Goal: Answer question/provide support

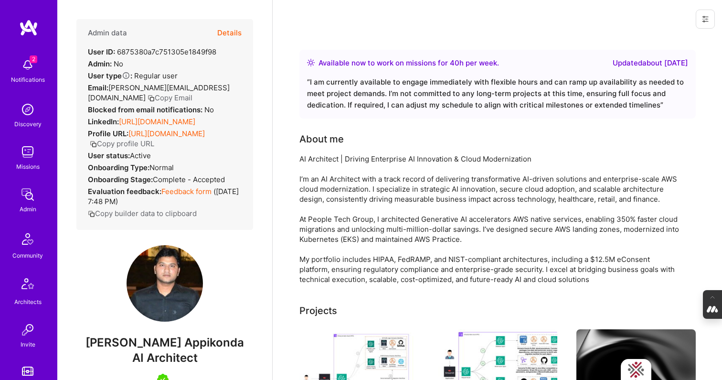
click at [226, 26] on button "Details" at bounding box center [229, 33] width 24 height 28
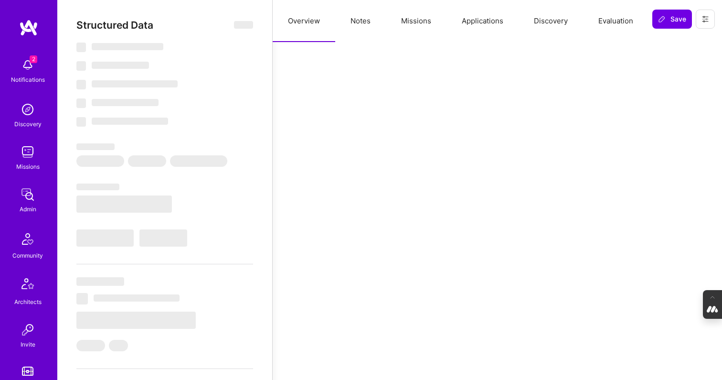
click at [609, 20] on button "Evaluation" at bounding box center [615, 21] width 65 height 42
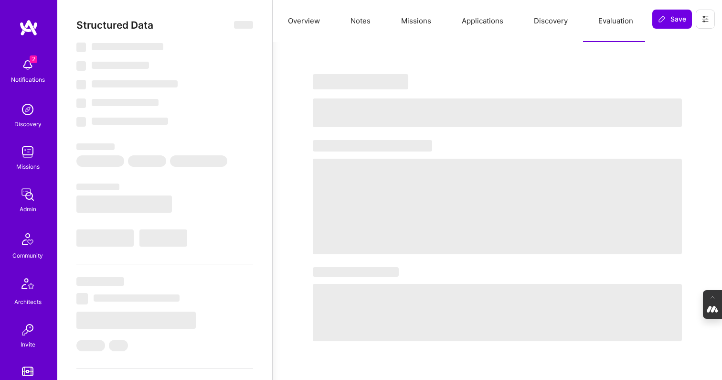
select select "Right Now"
select select "5"
select select "4"
select select "7"
select select "6"
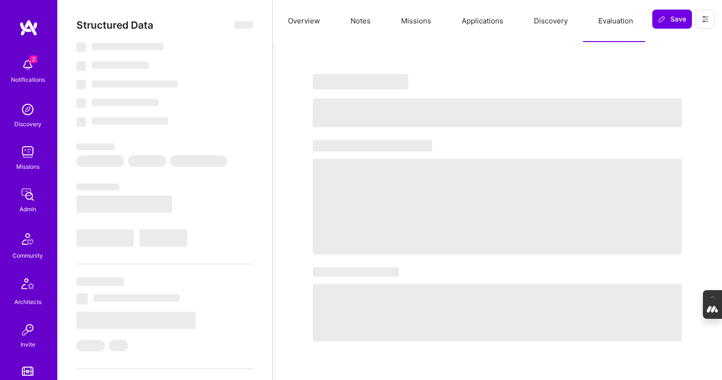
select select "US"
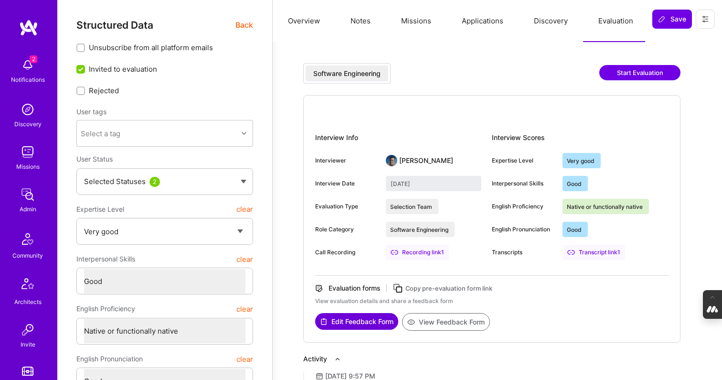
click at [242, 22] on span "Back" at bounding box center [244, 25] width 18 height 12
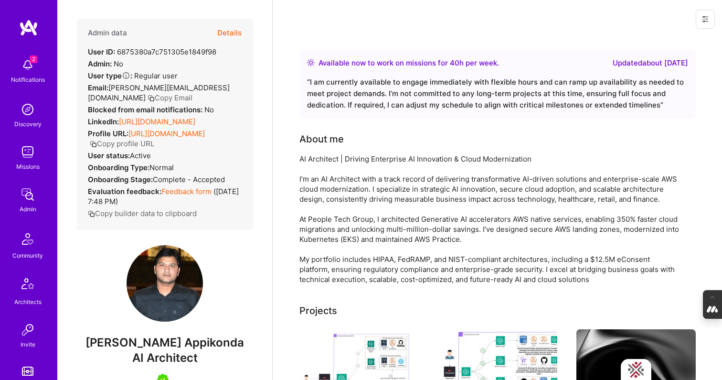
click at [231, 31] on button "Details" at bounding box center [229, 33] width 24 height 28
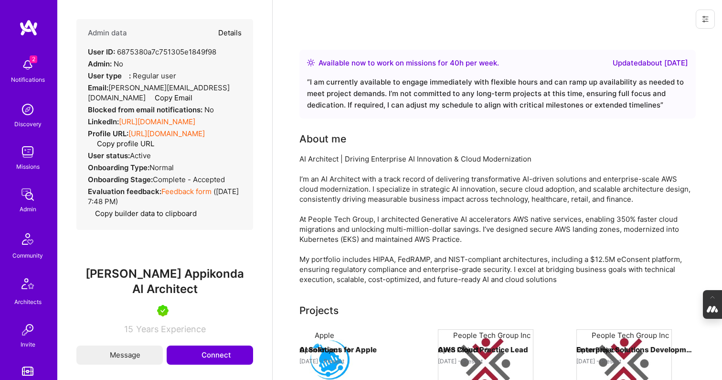
type textarea "x"
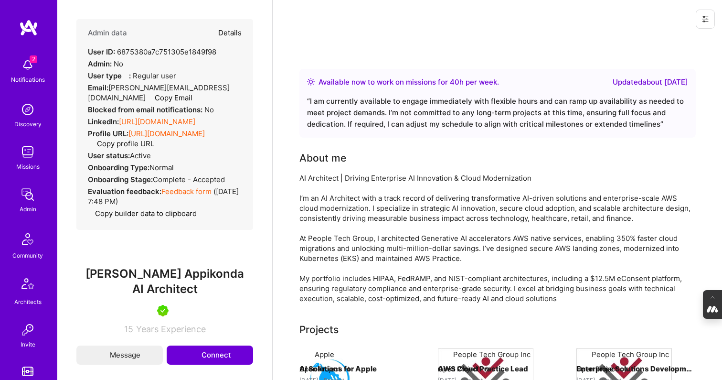
select select "5"
select select "4"
select select "7"
select select "6"
select select "US"
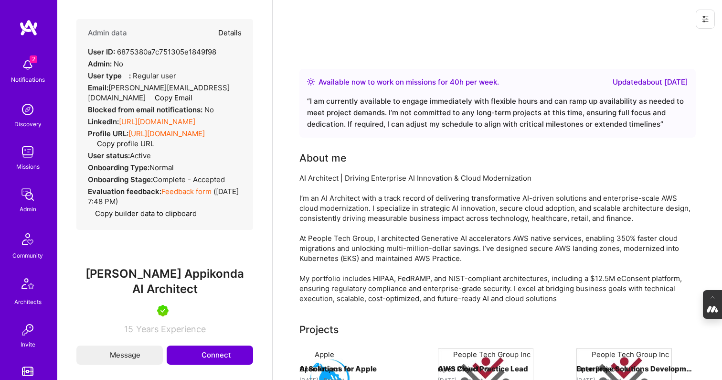
select select "Right Now"
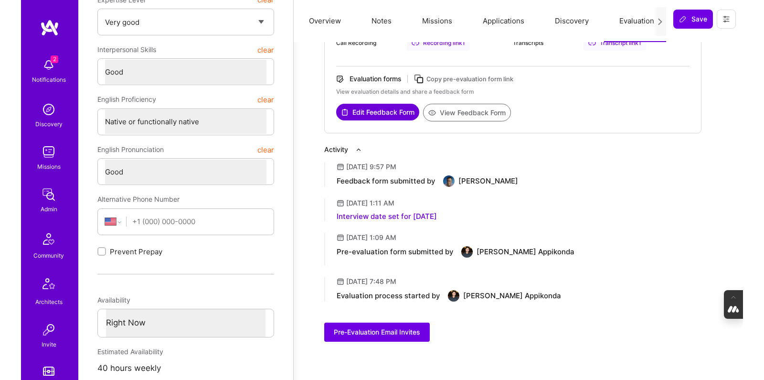
scroll to position [210, 0]
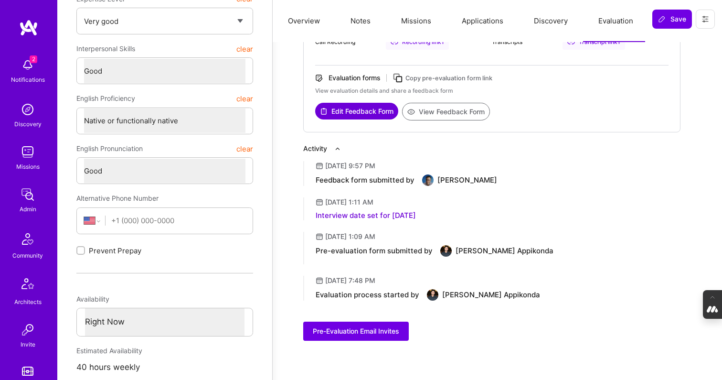
type textarea "x"
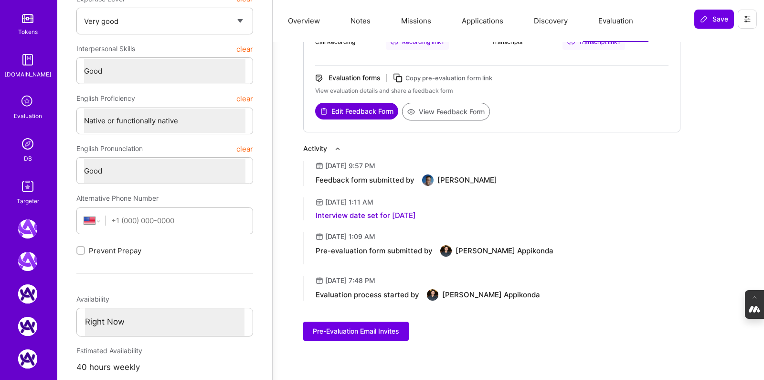
scroll to position [392, 0]
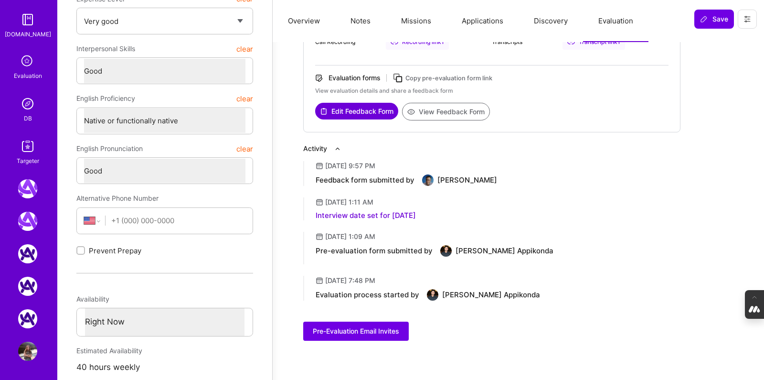
click at [21, 79] on div "Evaluation" at bounding box center [28, 76] width 28 height 10
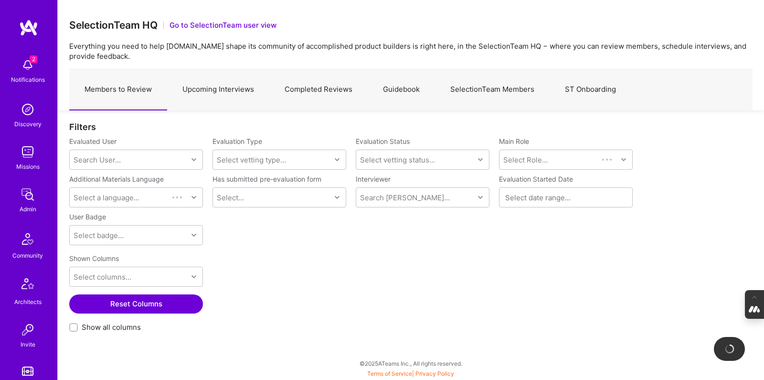
click at [313, 88] on link "Completed Reviews" at bounding box center [318, 90] width 98 height 42
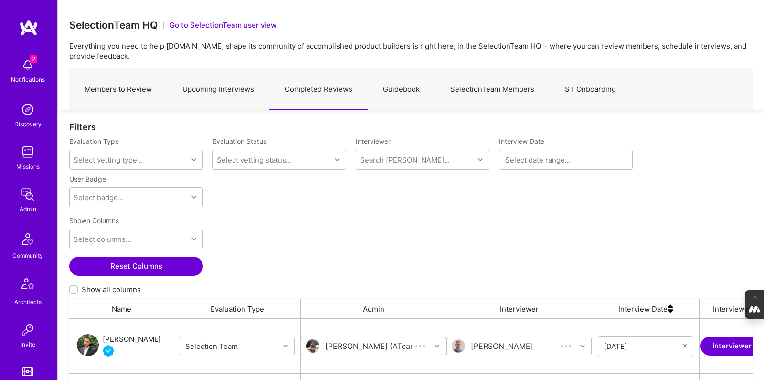
scroll to position [279, 683]
click at [73, 294] on label "Show all columns" at bounding box center [410, 289] width 683 height 10
click at [73, 293] on input "Show all columns" at bounding box center [74, 289] width 7 height 7
checkbox input "true"
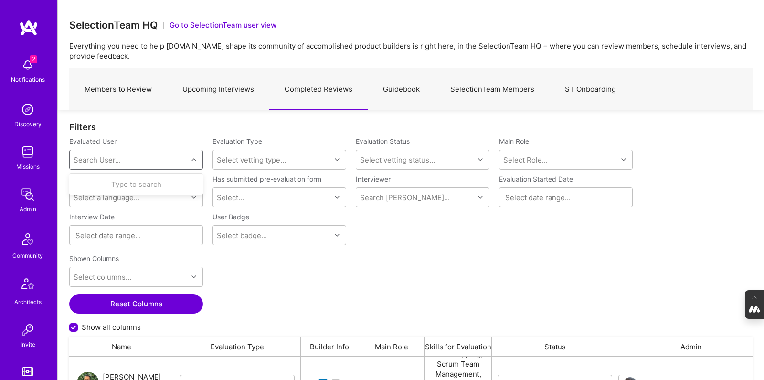
click at [105, 153] on div "Search User..." at bounding box center [129, 159] width 118 height 19
paste input "amarquesleticia@gmail.com"
type input "amarquesleticia@gmail.com"
click at [145, 187] on div "Leticia Marques" at bounding box center [148, 184] width 97 height 10
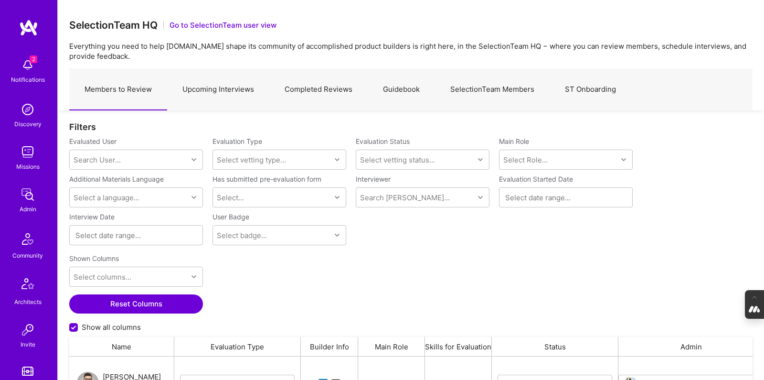
click at [306, 89] on link "Completed Reviews" at bounding box center [318, 90] width 98 height 42
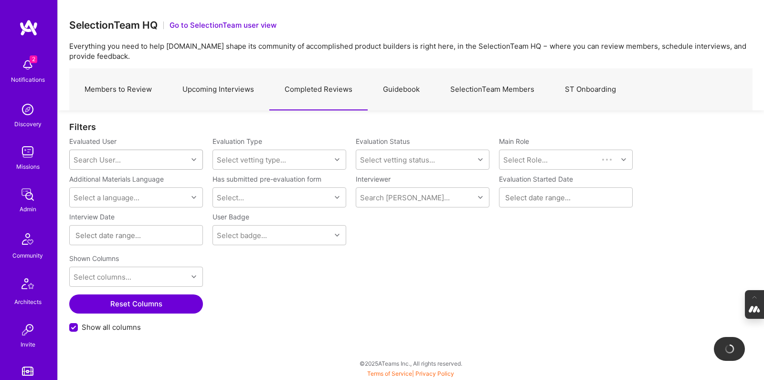
click at [101, 160] on div "Search User..." at bounding box center [97, 160] width 47 height 10
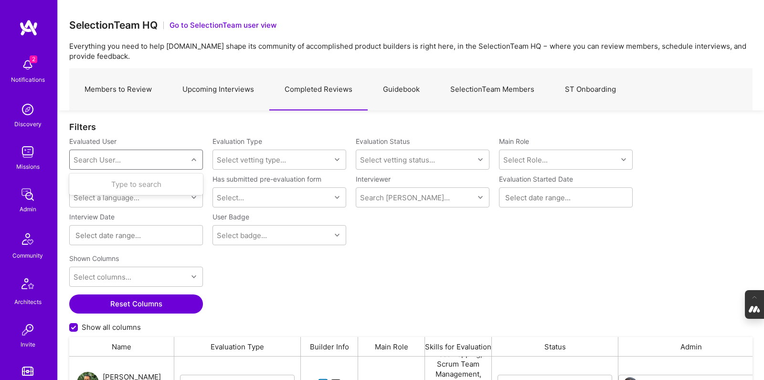
scroll to position [279, 683]
paste input "amarquesleticia@gmail.com"
type input "amarquesleticia@gmail.com"
click at [124, 180] on div "Leticia Marques" at bounding box center [148, 184] width 97 height 10
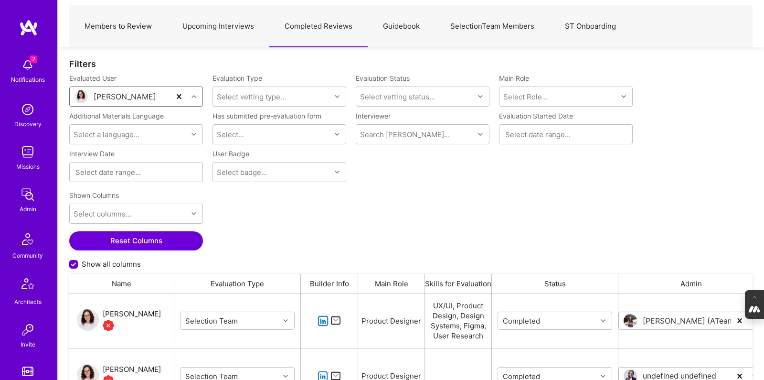
scroll to position [72, 0]
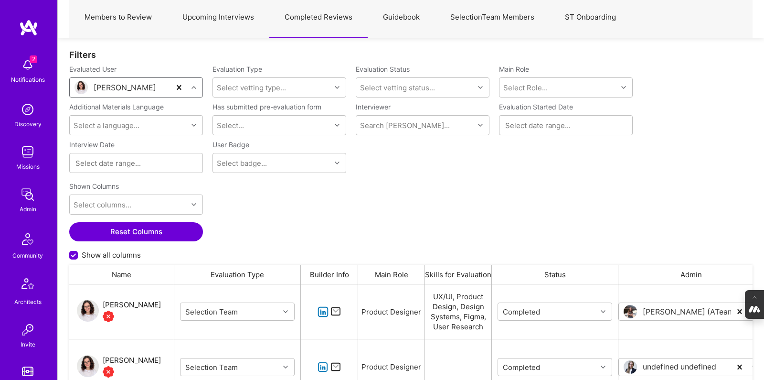
click at [134, 304] on div "Leticia Marques" at bounding box center [132, 304] width 58 height 11
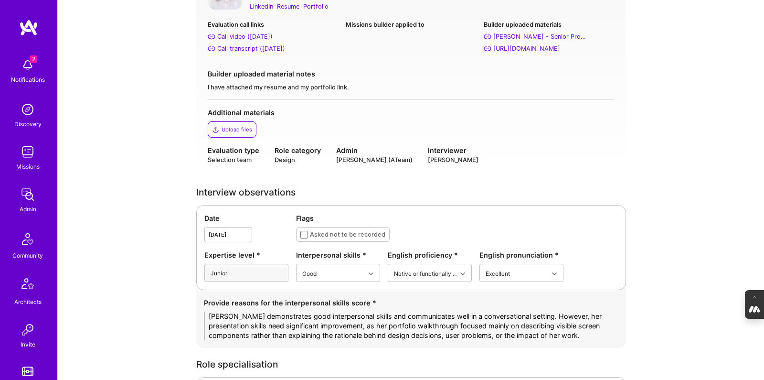
scroll to position [114, 0]
drag, startPoint x: 542, startPoint y: 335, endPoint x: 206, endPoint y: 316, distance: 336.6
click at [206, 316] on textarea "[PERSON_NAME] demonstrates good interpersonal skills and communicates well in a…" at bounding box center [411, 325] width 414 height 29
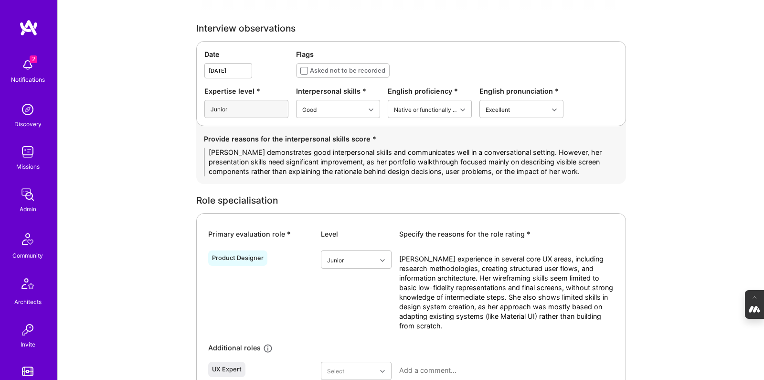
scroll to position [283, 0]
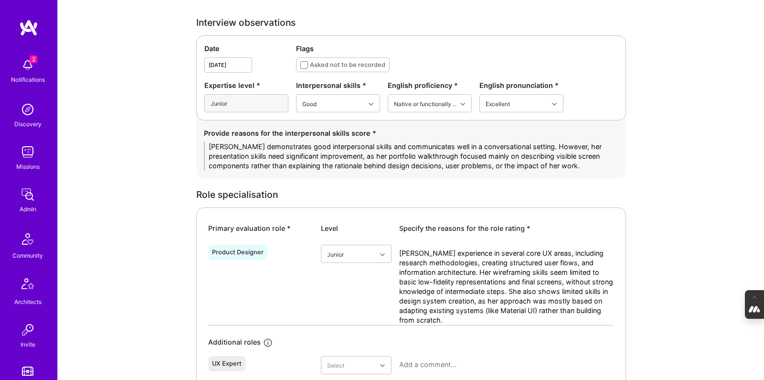
drag, startPoint x: 472, startPoint y: 318, endPoint x: 396, endPoint y: 251, distance: 101.4
click at [396, 251] on div "Product Designer Junior Leticia lacks experience in several core UX areas, incl…" at bounding box center [411, 283] width 406 height 84
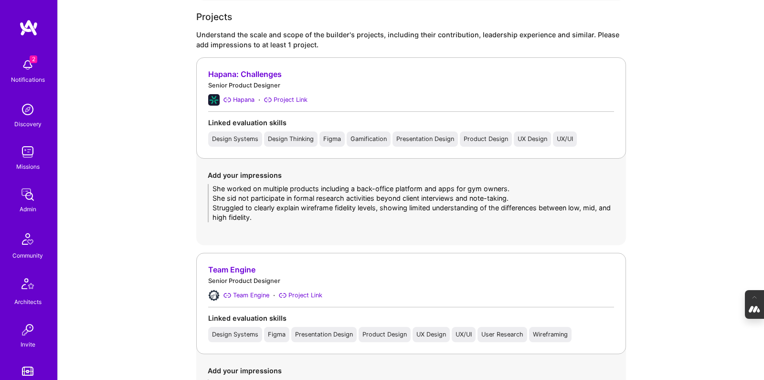
scroll to position [761, 0]
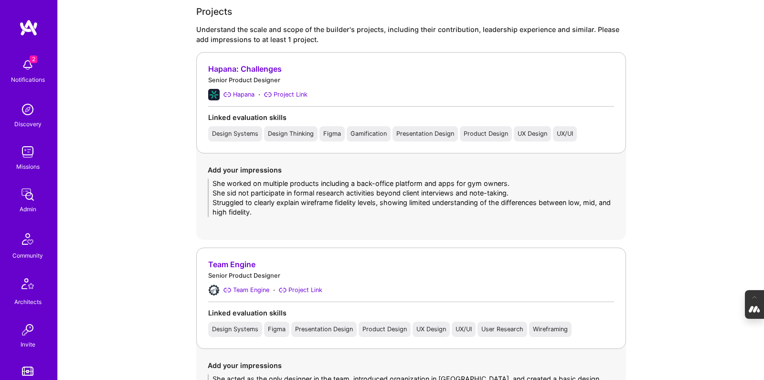
drag, startPoint x: 272, startPoint y: 213, endPoint x: 212, endPoint y: 183, distance: 67.2
click at [212, 183] on textarea "She worked on multiple products including a back-office platform and apps for g…" at bounding box center [411, 198] width 407 height 38
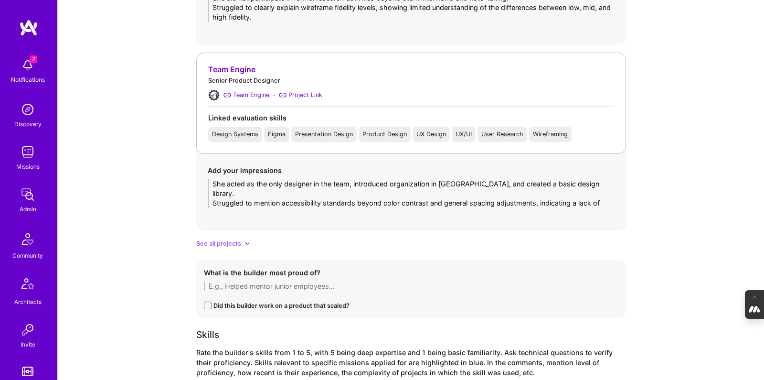
scroll to position [957, 0]
drag, startPoint x: 347, startPoint y: 201, endPoint x: 210, endPoint y: 186, distance: 138.4
click at [210, 186] on textarea "She acted as the only designer in the team, introduced organization in Figma, a…" at bounding box center [411, 192] width 407 height 29
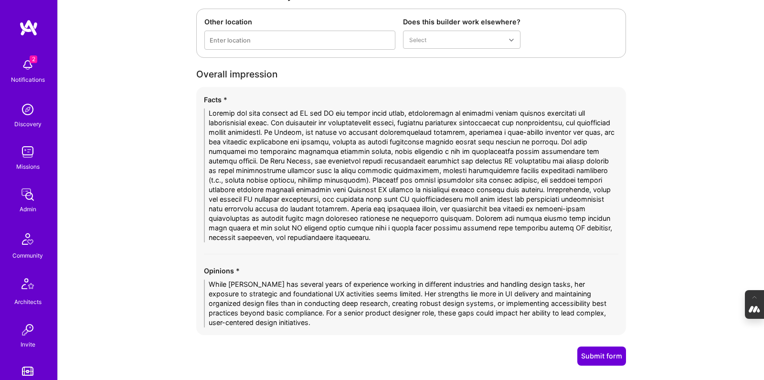
scroll to position [1677, 0]
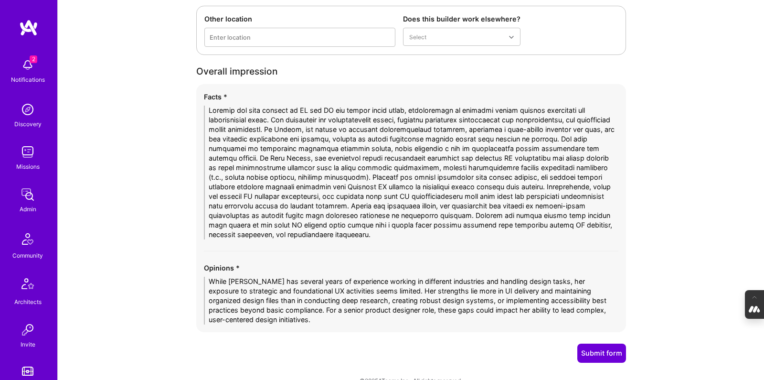
drag, startPoint x: 411, startPoint y: 233, endPoint x: 194, endPoint y: 105, distance: 251.5
drag, startPoint x: 265, startPoint y: 320, endPoint x: 205, endPoint y: 281, distance: 71.6
click at [205, 281] on textarea "While Leticia has several years of experience working in different industries a…" at bounding box center [411, 300] width 414 height 48
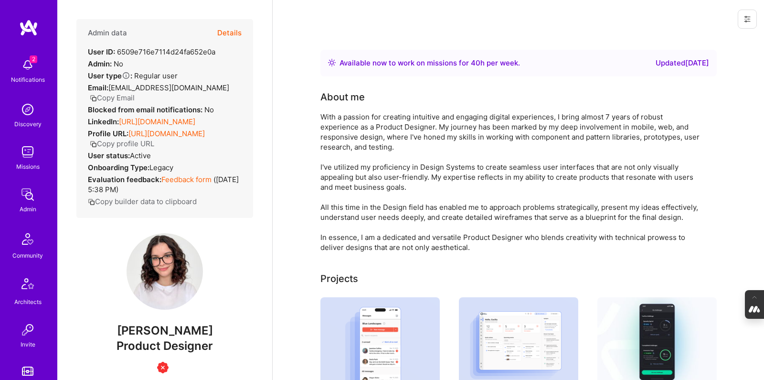
click at [230, 31] on button "Details" at bounding box center [229, 33] width 24 height 28
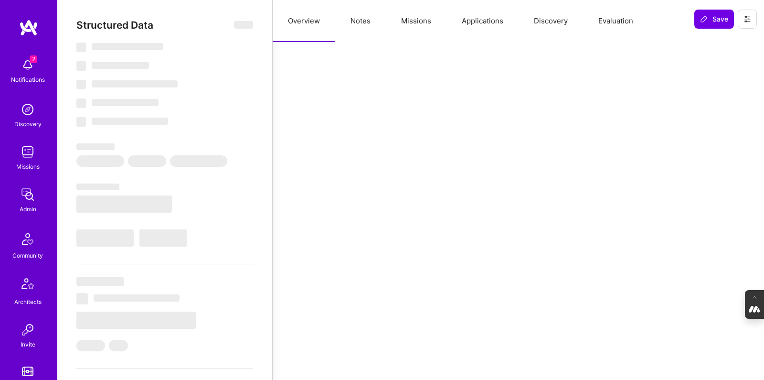
select select "Right Now"
select select "1"
select select "4"
select select "7"
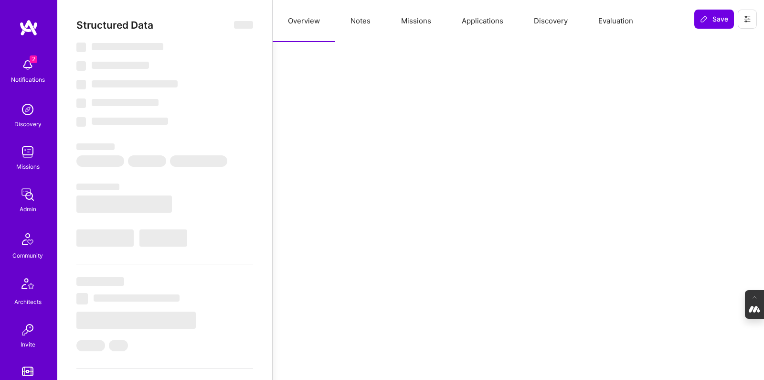
select select "US"
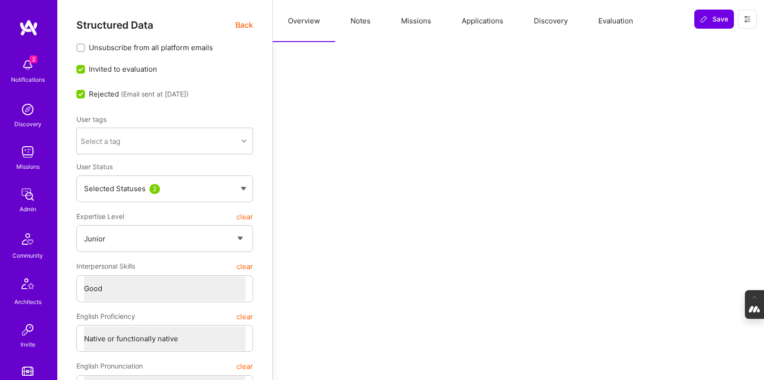
click at [243, 184] on div "Selected Statuses 2" at bounding box center [164, 188] width 177 height 27
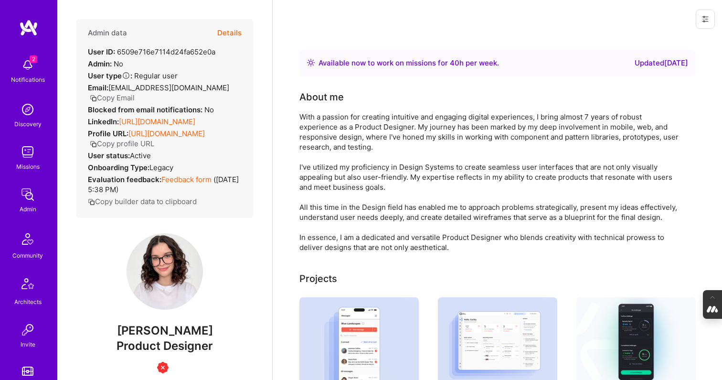
click at [103, 98] on button "Copy Email" at bounding box center [112, 98] width 45 height 10
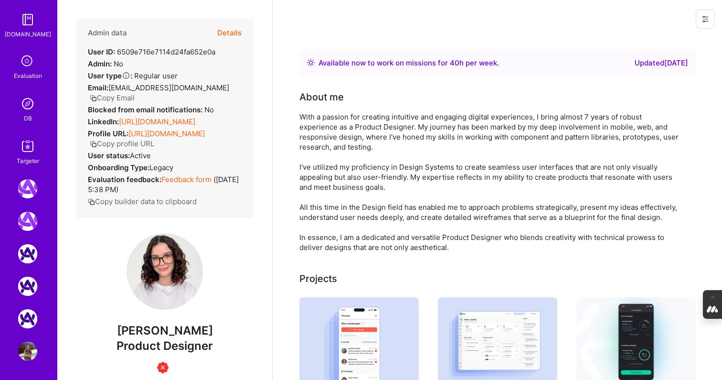
click at [24, 354] on img at bounding box center [27, 350] width 19 height 19
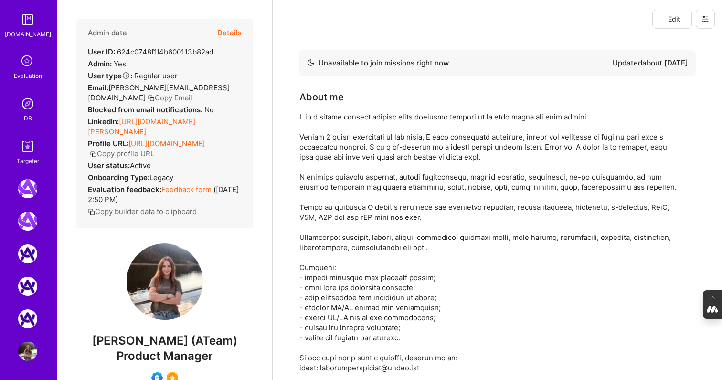
click at [708, 18] on icon at bounding box center [705, 19] width 8 height 8
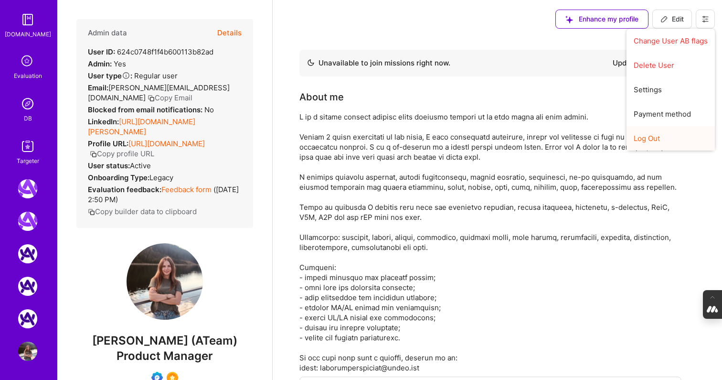
click at [668, 137] on button "Log Out" at bounding box center [670, 138] width 88 height 24
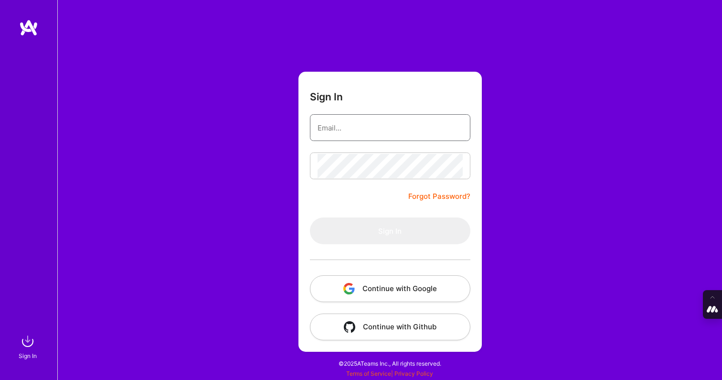
click at [369, 128] on input "email" at bounding box center [389, 128] width 145 height 24
type input "[EMAIL_ADDRESS][DOMAIN_NAME]"
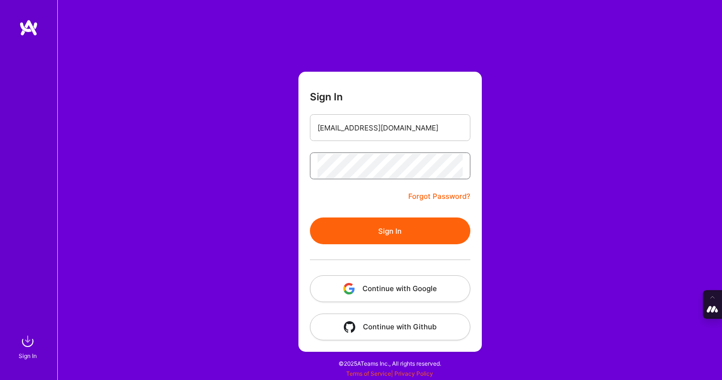
click at [310, 217] on button "Sign In" at bounding box center [390, 230] width 160 height 27
